Goal: Information Seeking & Learning: Learn about a topic

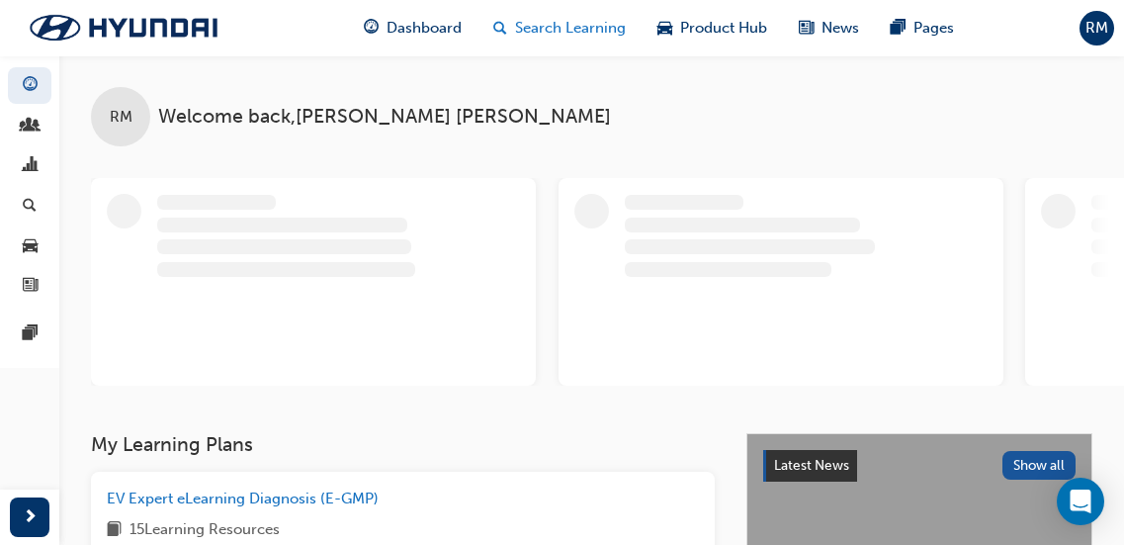
click at [542, 21] on span "Search Learning" at bounding box center [570, 28] width 111 height 23
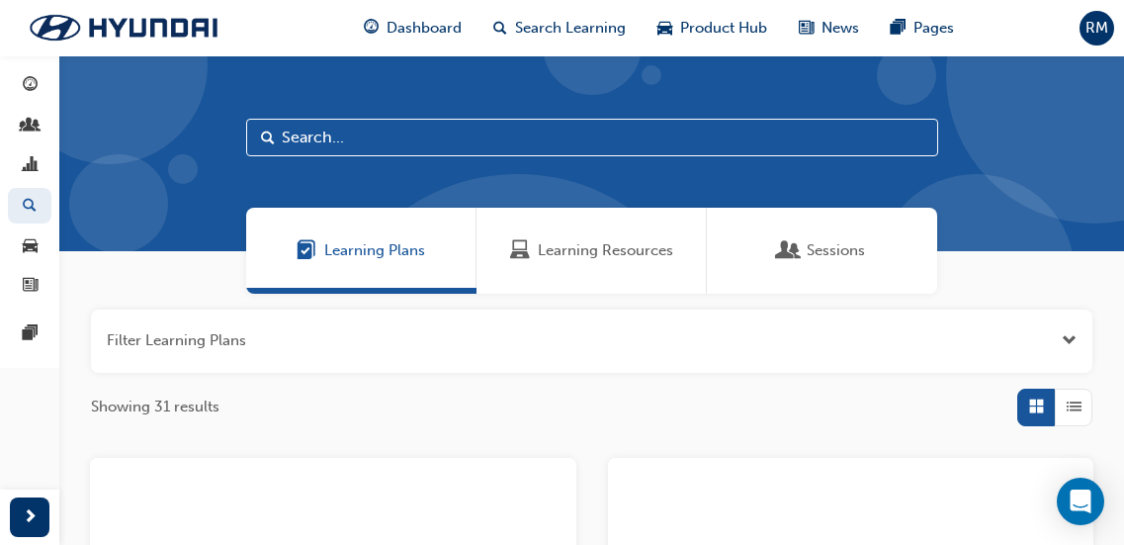
click at [604, 248] on span "Learning Resources" at bounding box center [605, 250] width 135 height 23
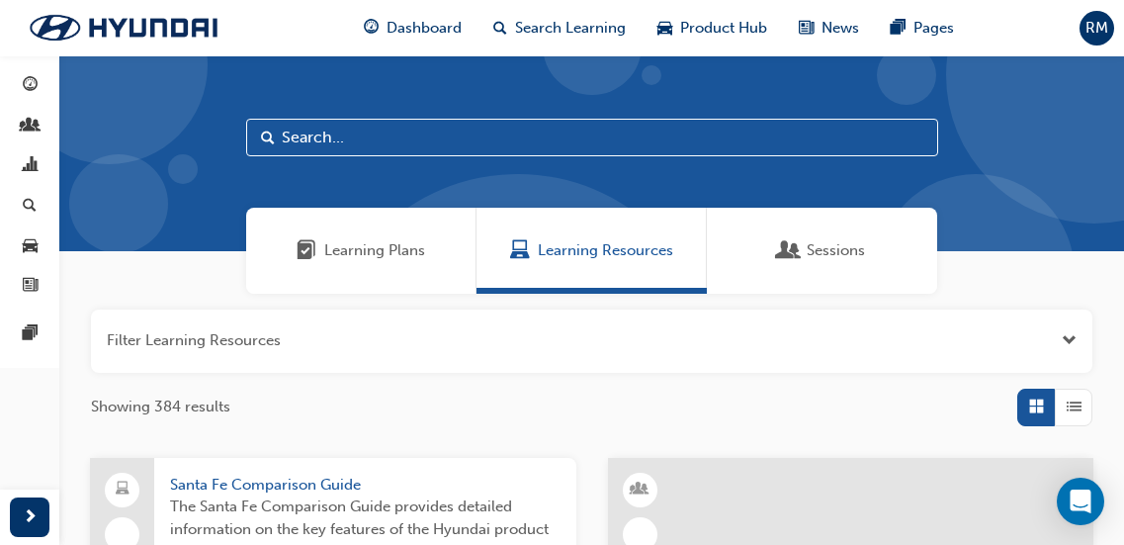
click at [418, 135] on input "text" at bounding box center [592, 138] width 692 height 38
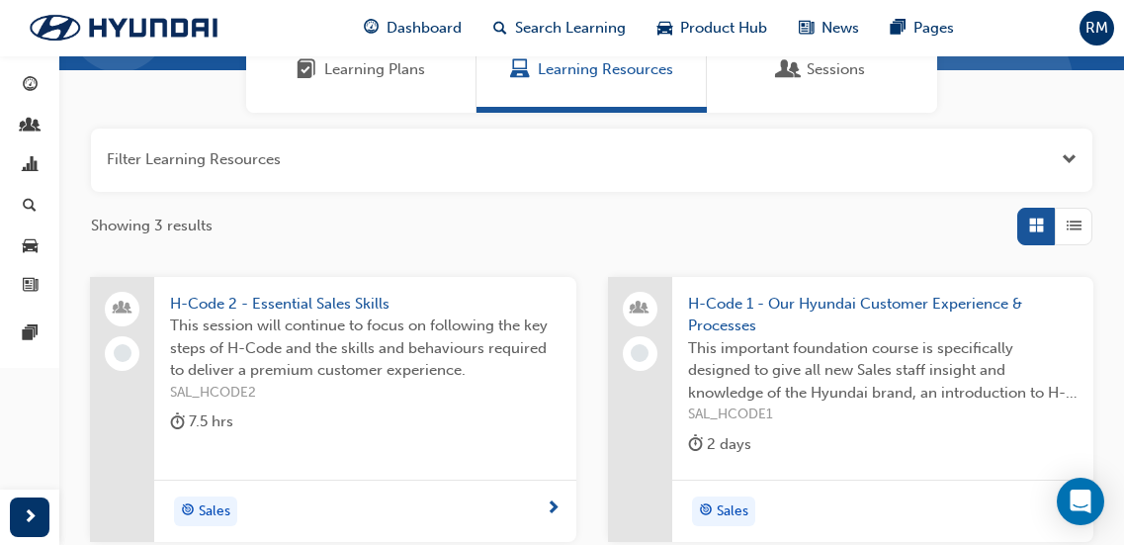
scroll to position [198, 0]
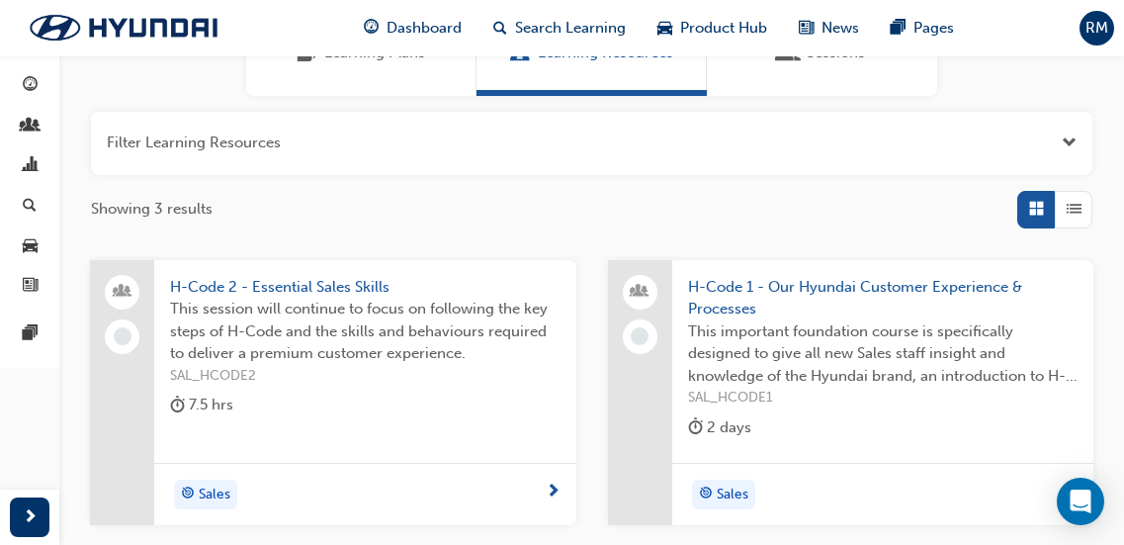
type input "H-c"
click at [355, 355] on span "This session will continue to focus on following the key steps of H-Code and th…" at bounding box center [365, 331] width 391 height 67
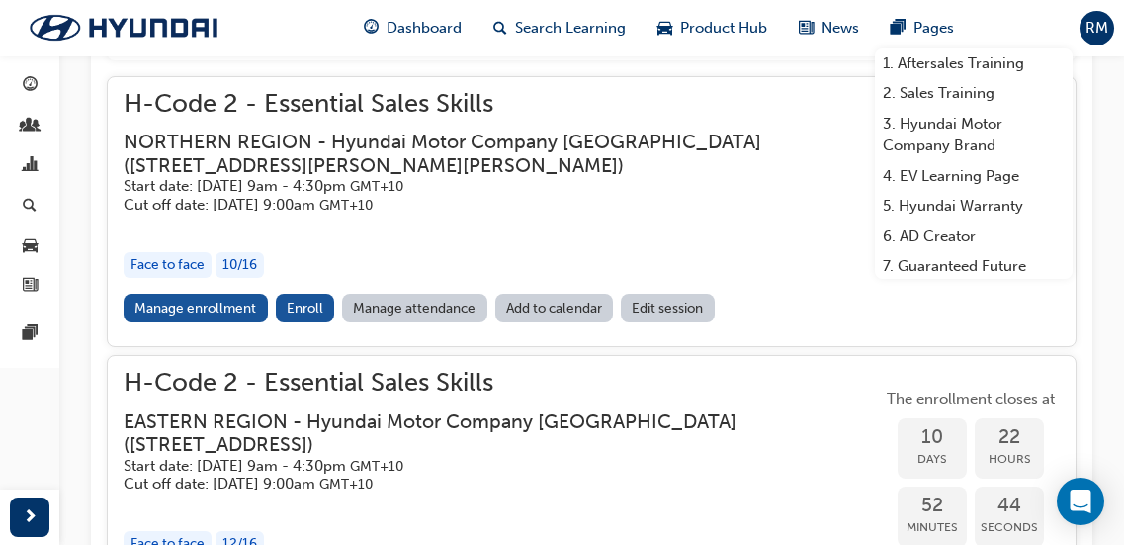
scroll to position [1038, 0]
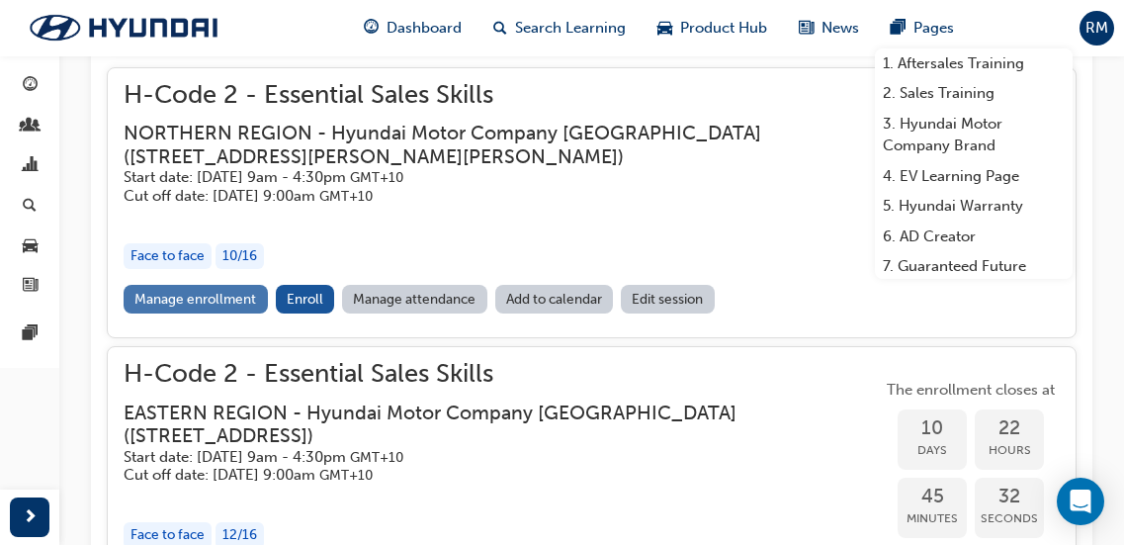
click at [242, 291] on link "Manage enrollment" at bounding box center [196, 299] width 144 height 29
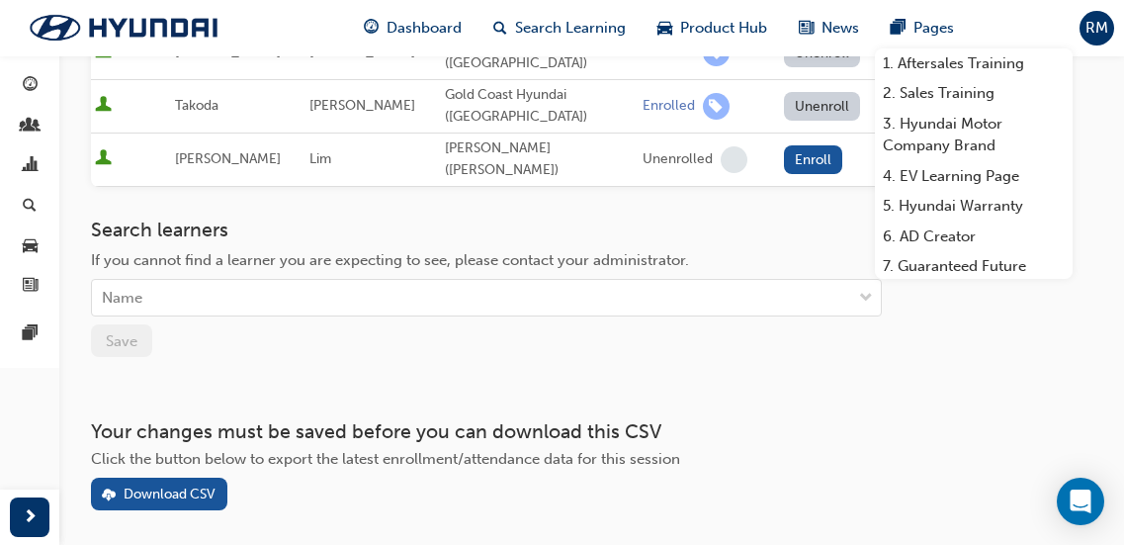
scroll to position [989, 0]
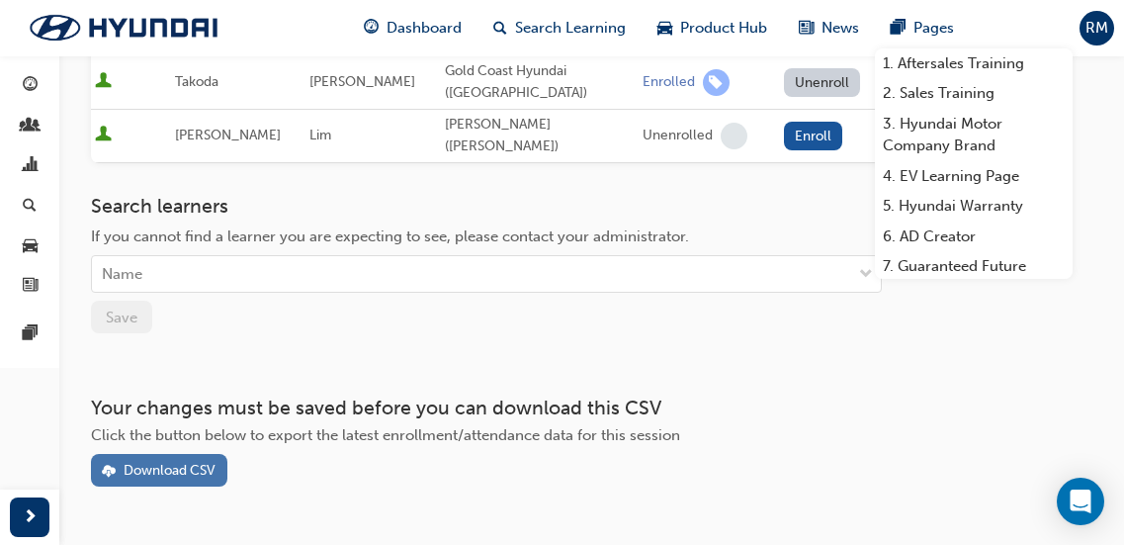
click at [202, 460] on div "Download CSV" at bounding box center [159, 470] width 114 height 21
click at [903, 7] on div "Dashboard Search Learning Product Hub News Pages 1. Aftersales Training 2. Sale…" at bounding box center [659, 28] width 638 height 56
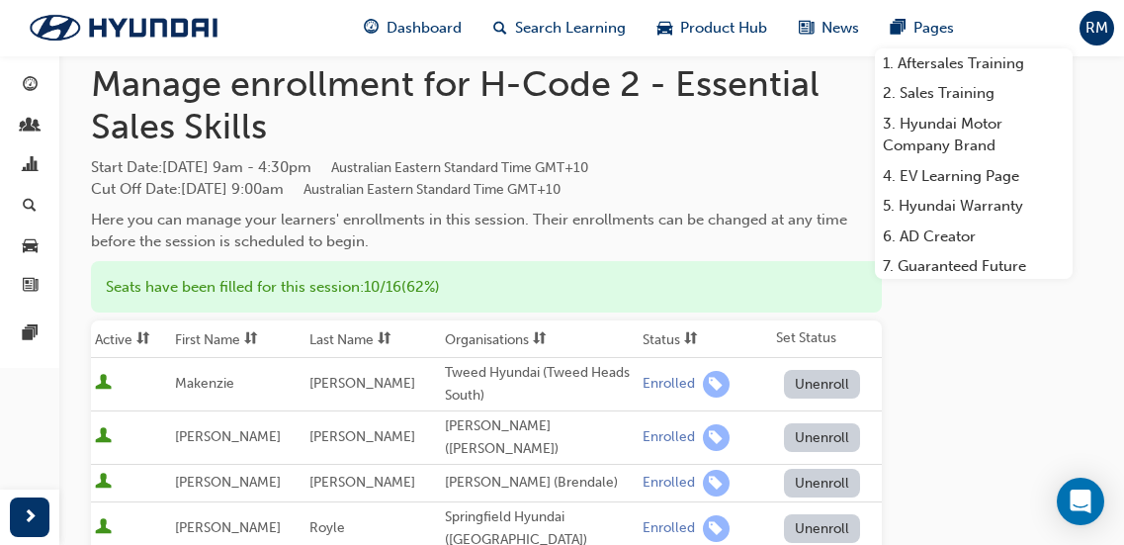
scroll to position [0, 0]
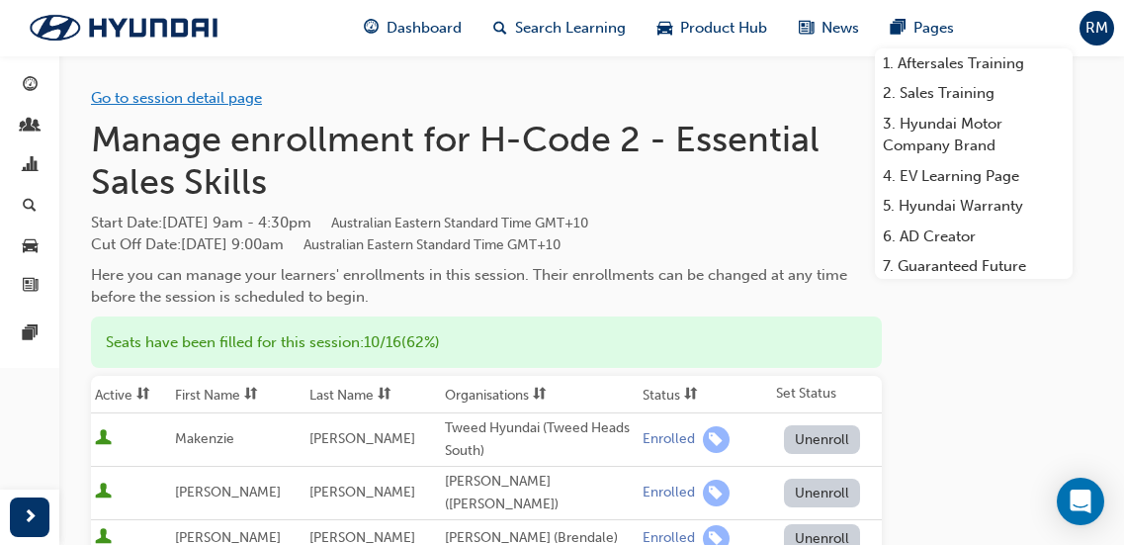
click at [234, 97] on link "Go to session detail page" at bounding box center [176, 98] width 171 height 18
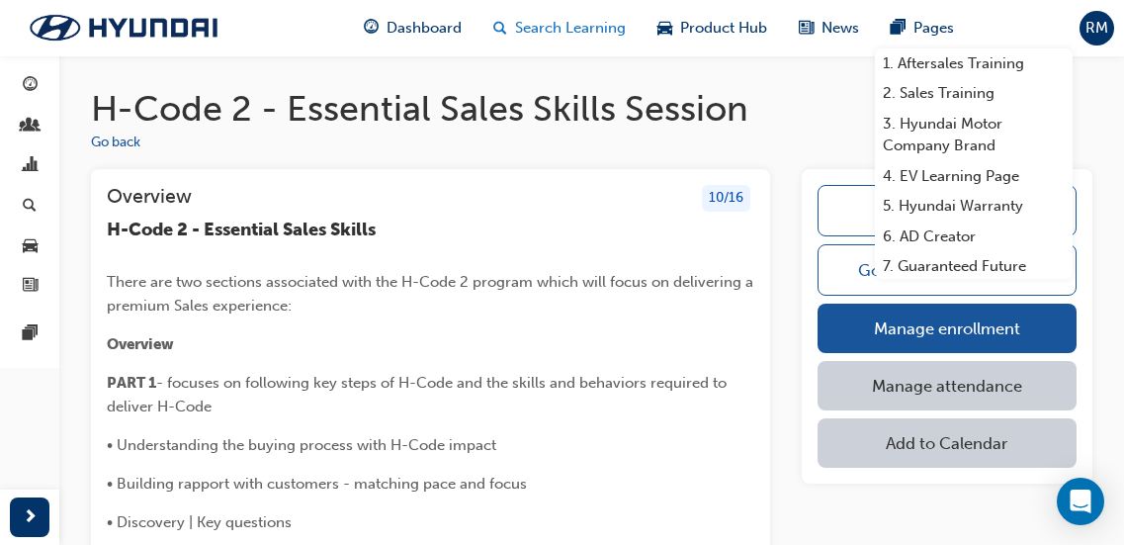
click at [542, 27] on span "Search Learning" at bounding box center [570, 28] width 111 height 23
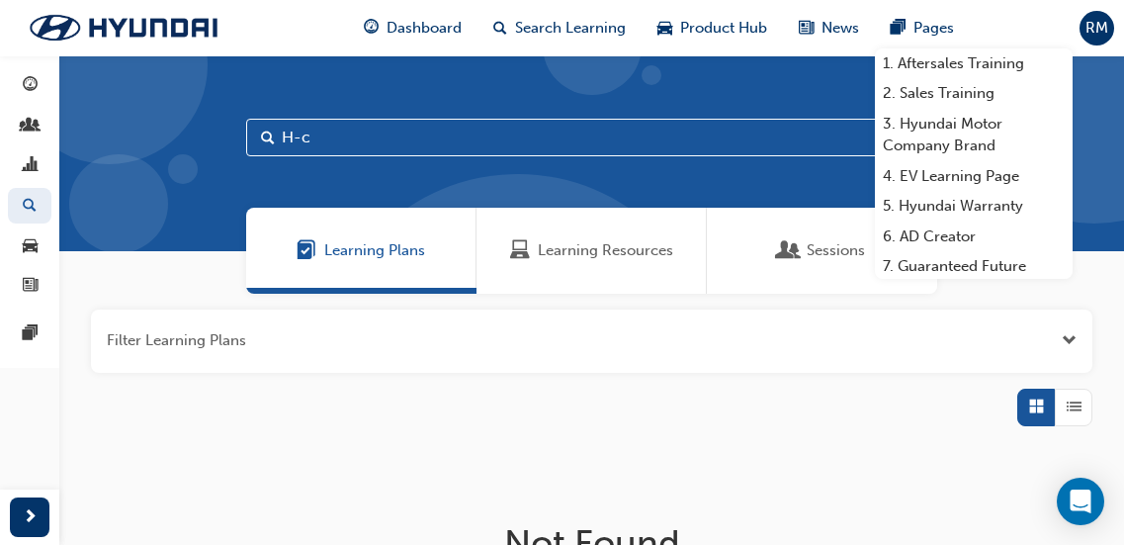
click at [618, 256] on span "Learning Resources" at bounding box center [605, 250] width 135 height 23
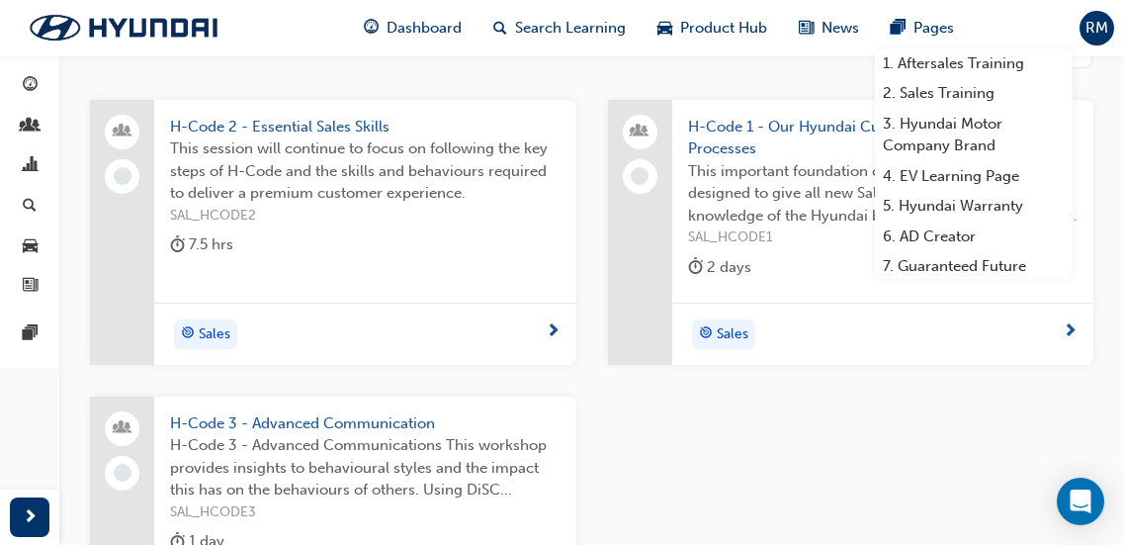
scroll to position [396, 0]
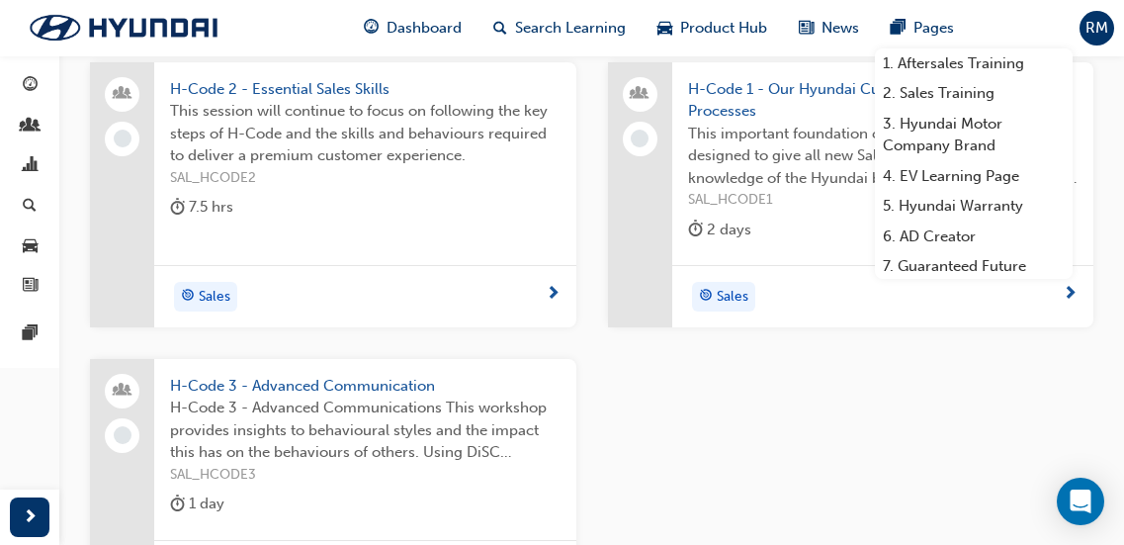
click at [352, 442] on span "H-Code 3 - Advanced Communications This workshop provides insights to behaviour…" at bounding box center [365, 430] width 391 height 67
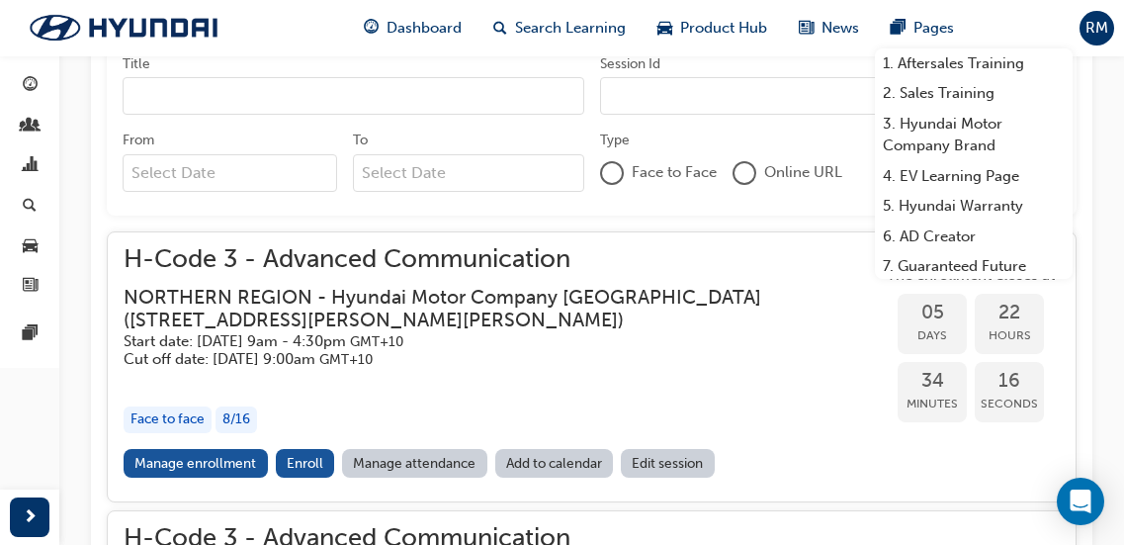
scroll to position [1155, 0]
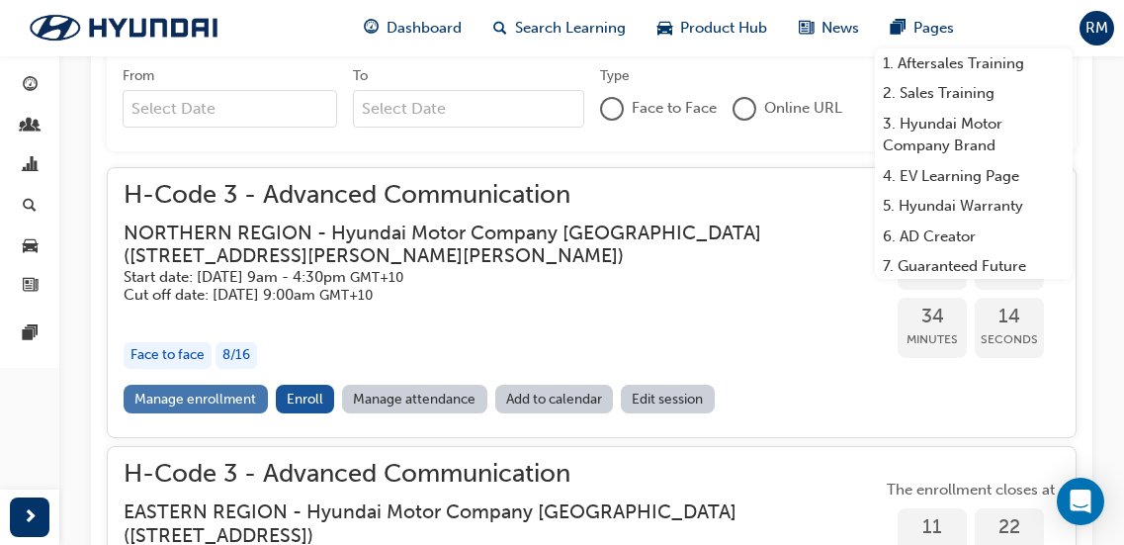
click at [210, 401] on link "Manage enrollment" at bounding box center [196, 399] width 144 height 29
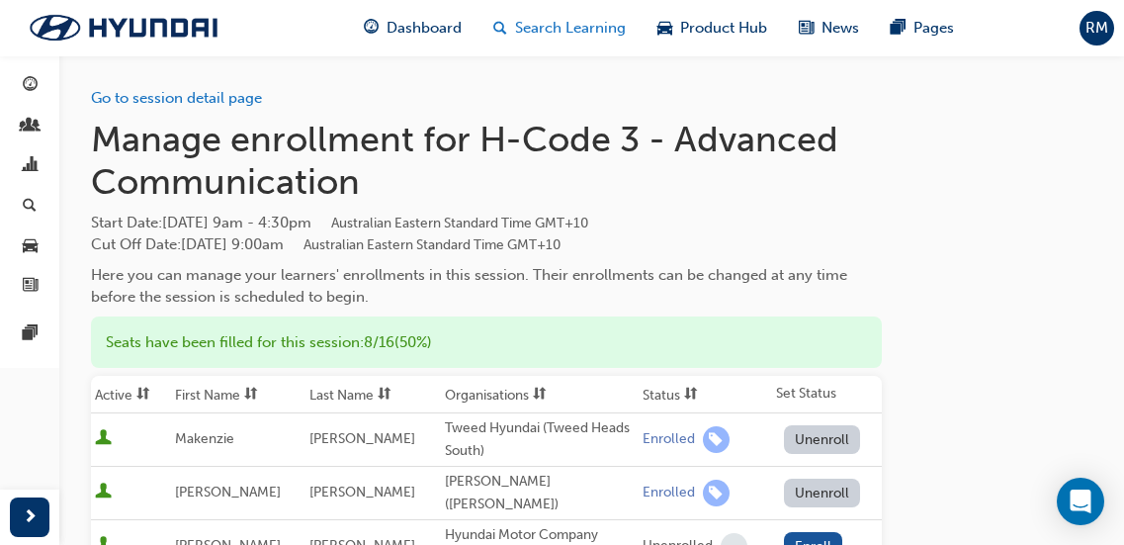
click at [549, 28] on span "Search Learning" at bounding box center [570, 28] width 111 height 23
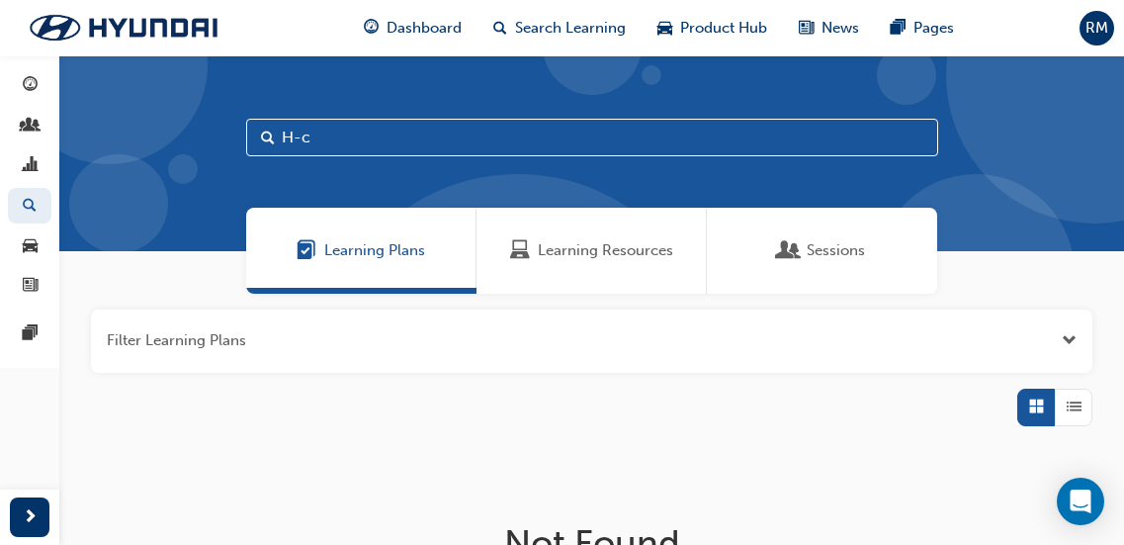
click at [588, 241] on span "Learning Resources" at bounding box center [605, 250] width 135 height 23
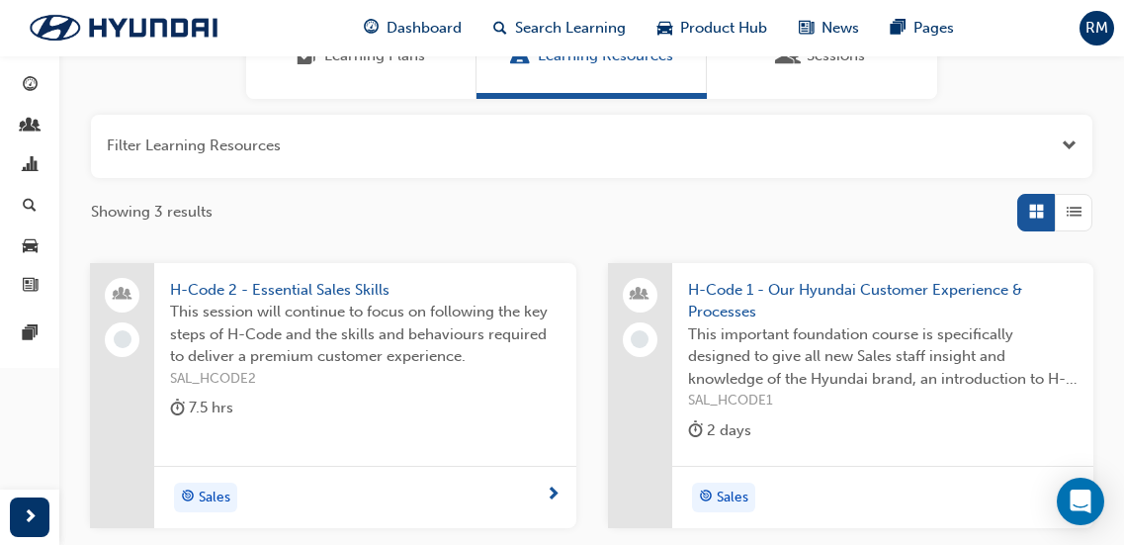
scroll to position [198, 0]
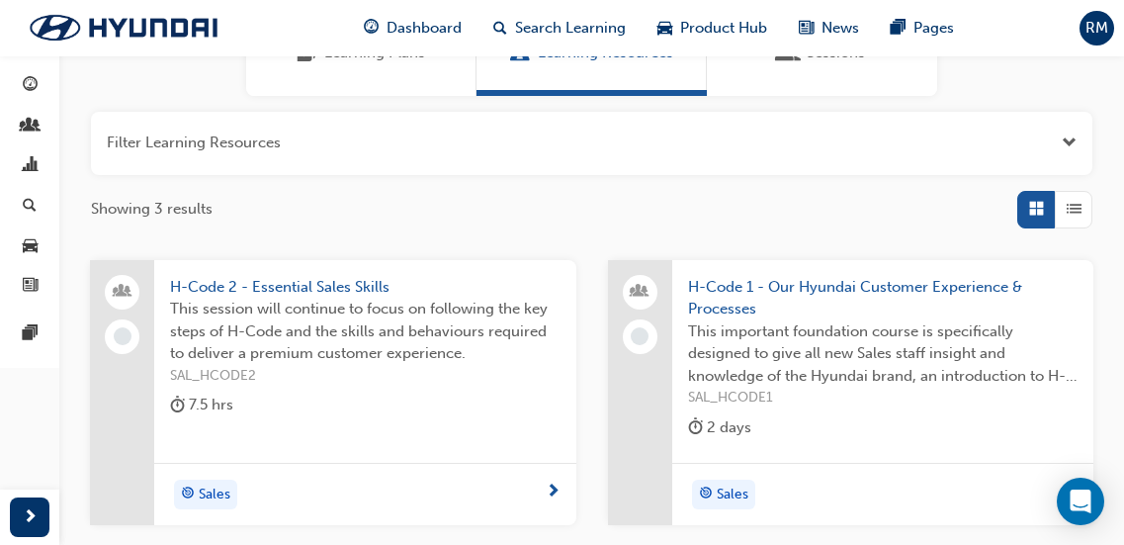
click at [388, 297] on span "H-Code 2 - Essential Sales Skills" at bounding box center [365, 287] width 391 height 23
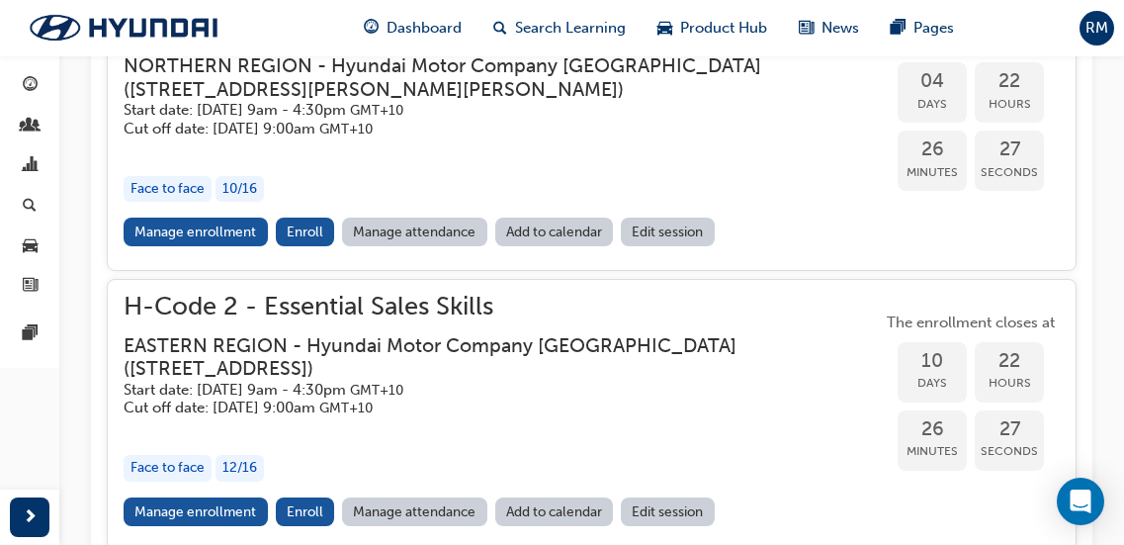
scroll to position [1007, 0]
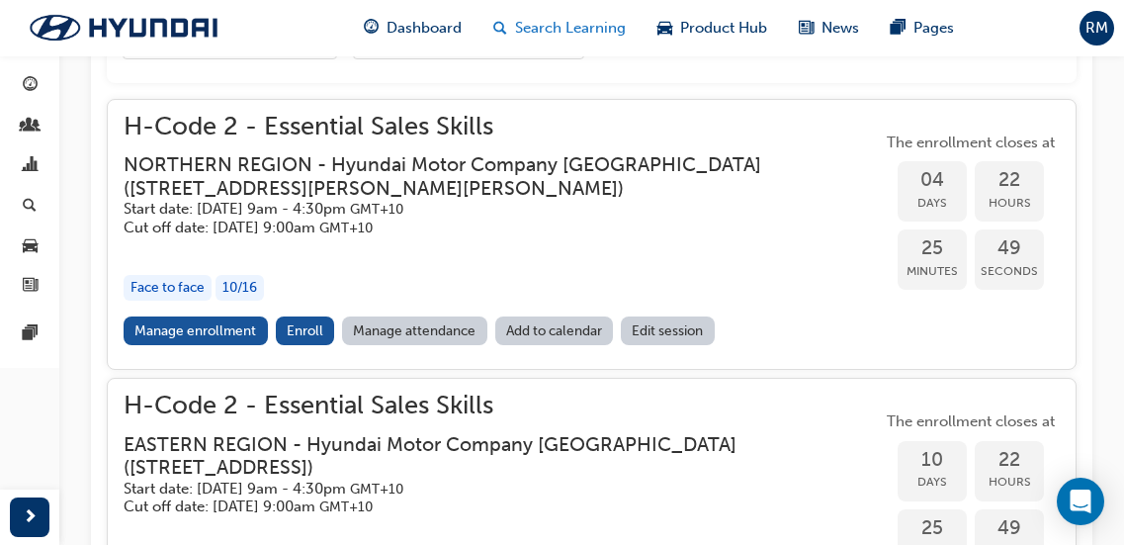
click at [612, 33] on span "Search Learning" at bounding box center [570, 28] width 111 height 23
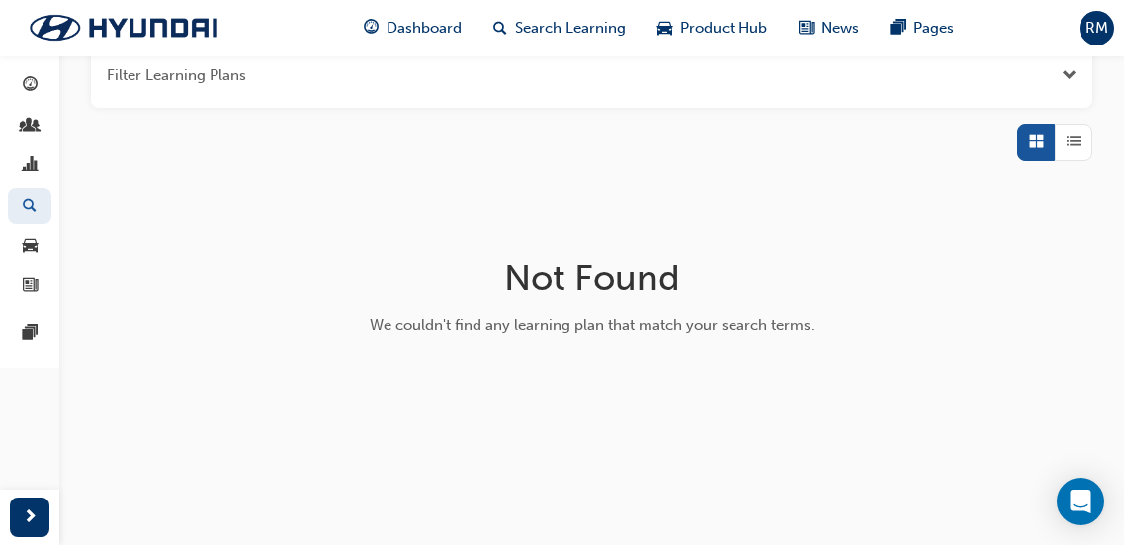
scroll to position [264, 0]
click at [567, 31] on span "Search Learning" at bounding box center [570, 28] width 111 height 23
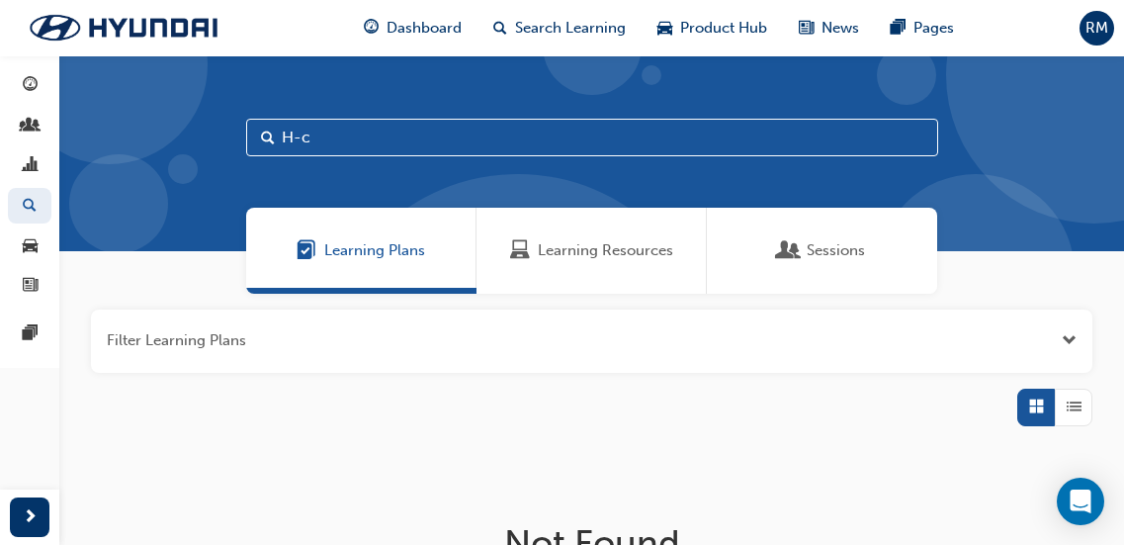
click at [572, 253] on span "Learning Resources" at bounding box center [605, 250] width 135 height 23
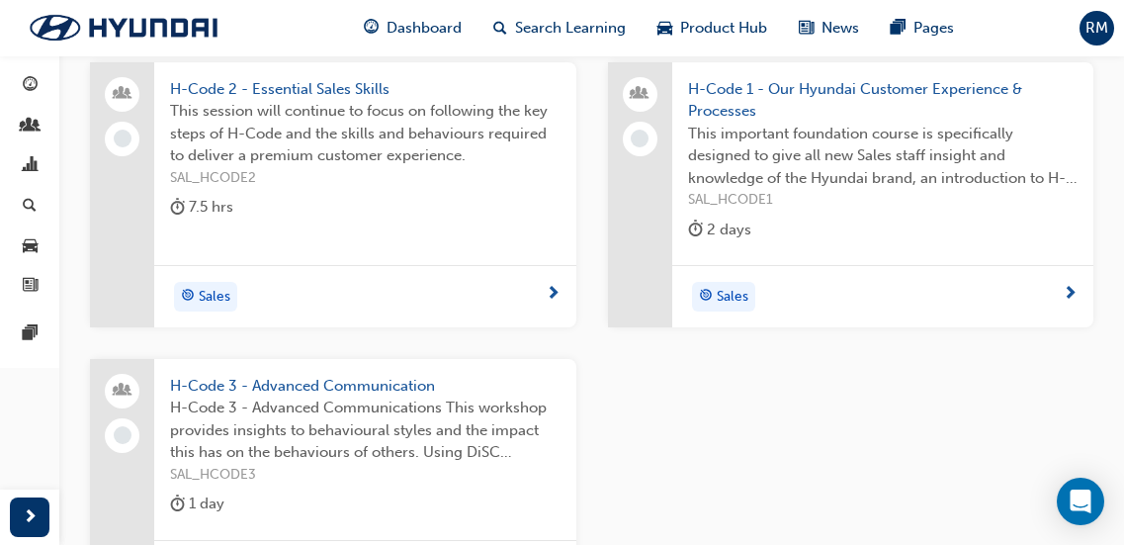
click at [384, 412] on span "H-Code 3 - Advanced Communications This workshop provides insights to behaviour…" at bounding box center [365, 430] width 391 height 67
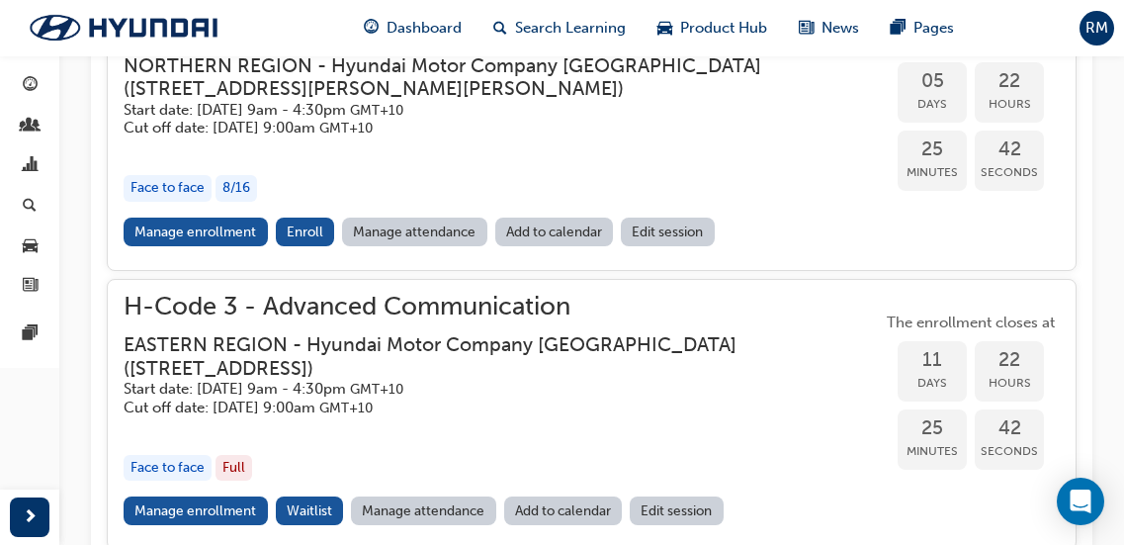
scroll to position [1223, 0]
